Goal: Register for event/course

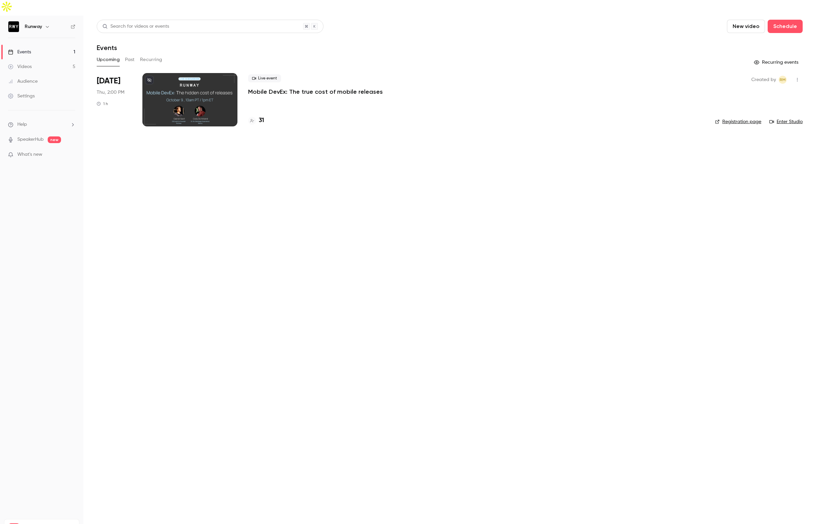
click at [310, 88] on p "Mobile DevEx: The true cost of mobile releases" at bounding box center [315, 92] width 135 height 8
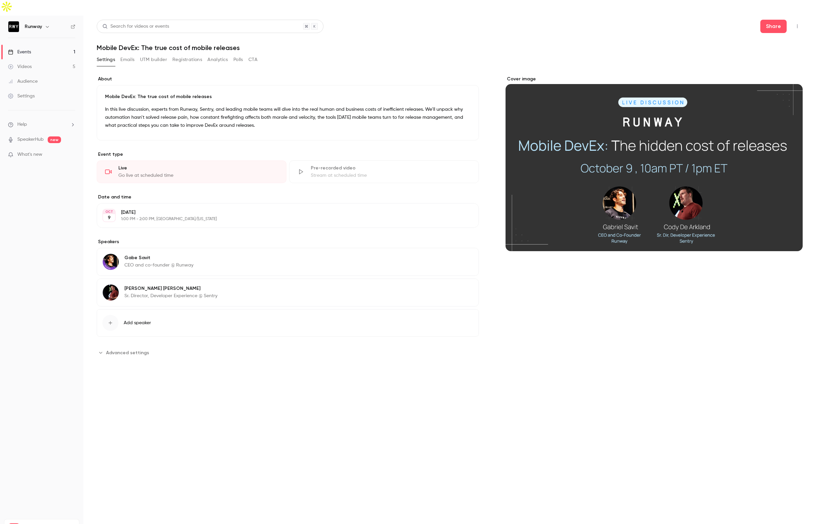
click at [182, 54] on button "Registrations" at bounding box center [187, 59] width 30 height 11
